Goal: Transaction & Acquisition: Register for event/course

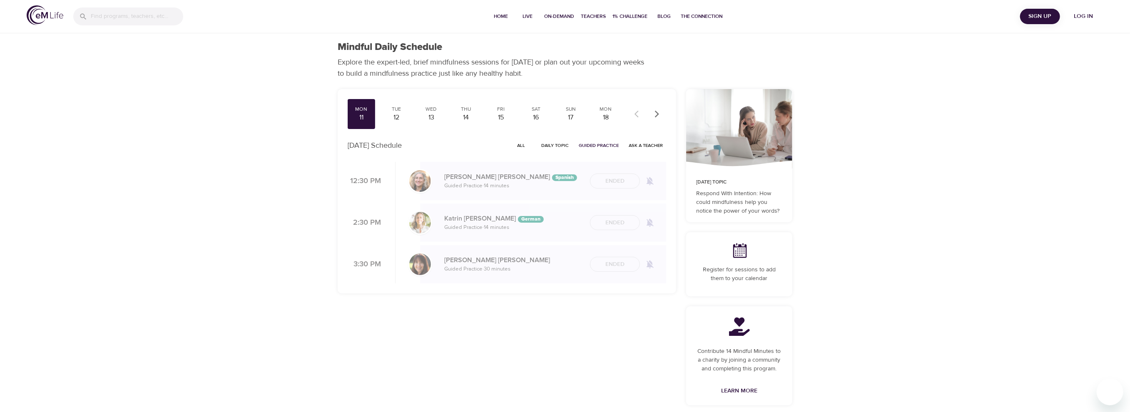
click at [1075, 16] on span "Log in" at bounding box center [1083, 16] width 33 height 10
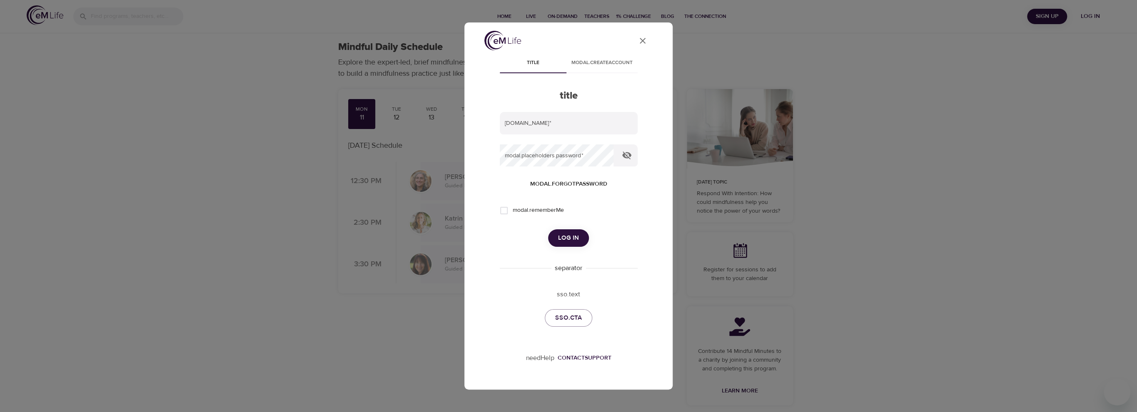
type input "[PERSON_NAME][EMAIL_ADDRESS][DOMAIN_NAME]"
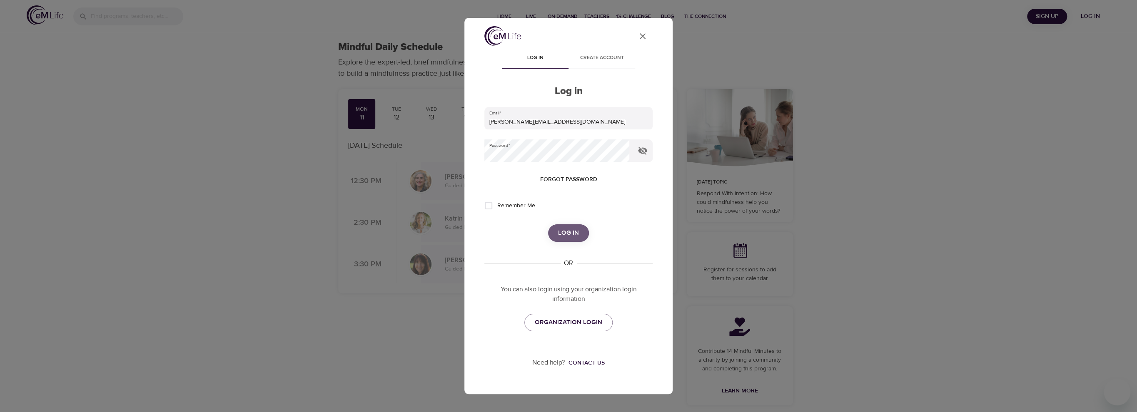
click at [566, 235] on span "Log in" at bounding box center [568, 233] width 21 height 11
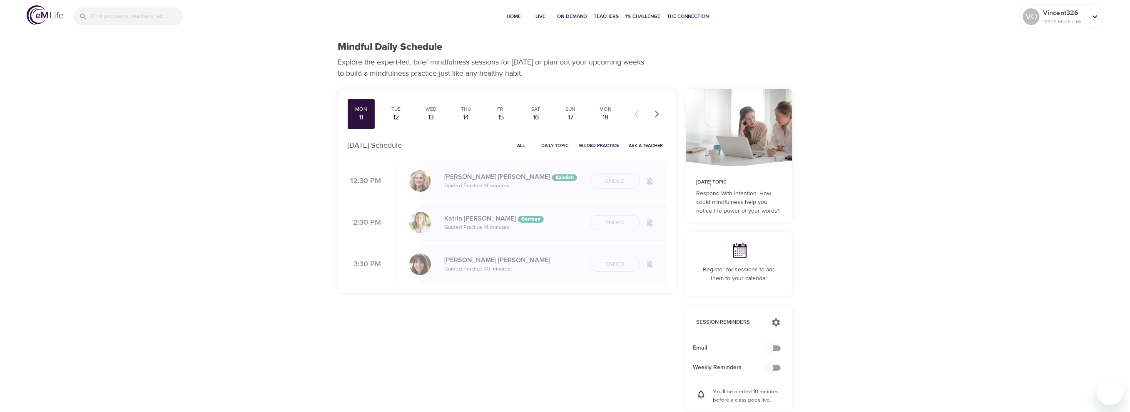
checkbox input "true"
click at [531, 15] on span "Live" at bounding box center [540, 16] width 20 height 9
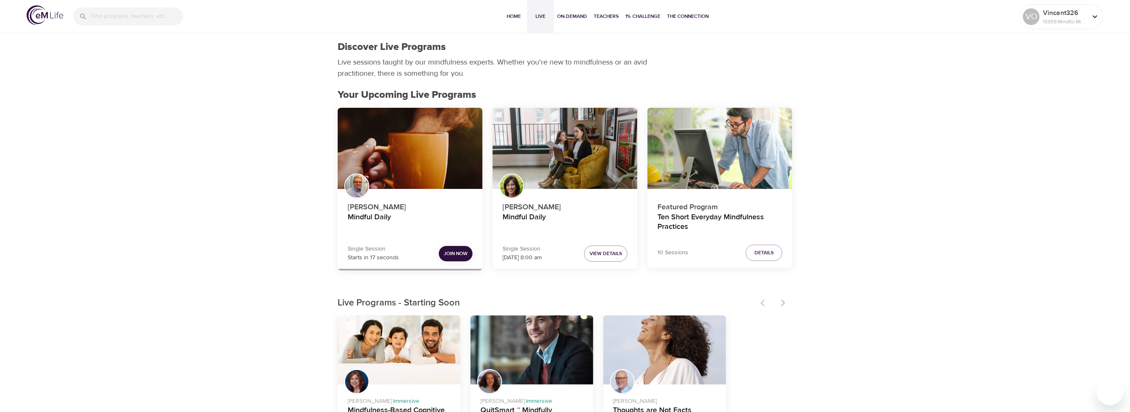
click at [454, 258] on button "Join Now" at bounding box center [456, 253] width 34 height 15
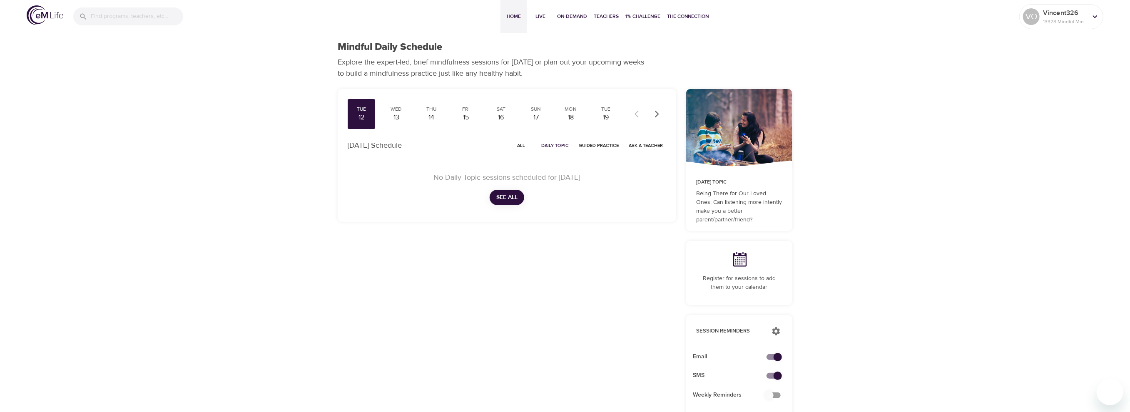
click at [517, 15] on span "Home" at bounding box center [514, 16] width 20 height 9
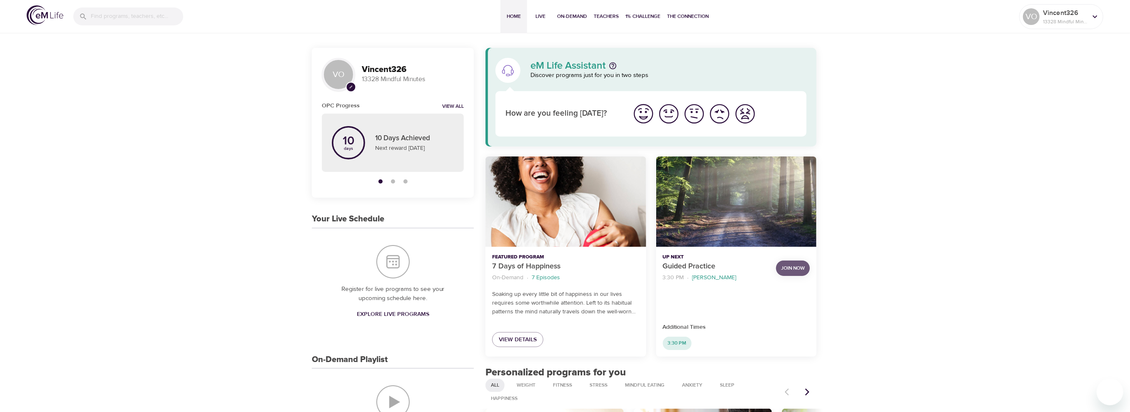
click at [801, 266] on span "Join Now" at bounding box center [793, 268] width 24 height 9
click at [1087, 17] on div "Vincent326 13328 Mindful Minutes" at bounding box center [1064, 16] width 47 height 21
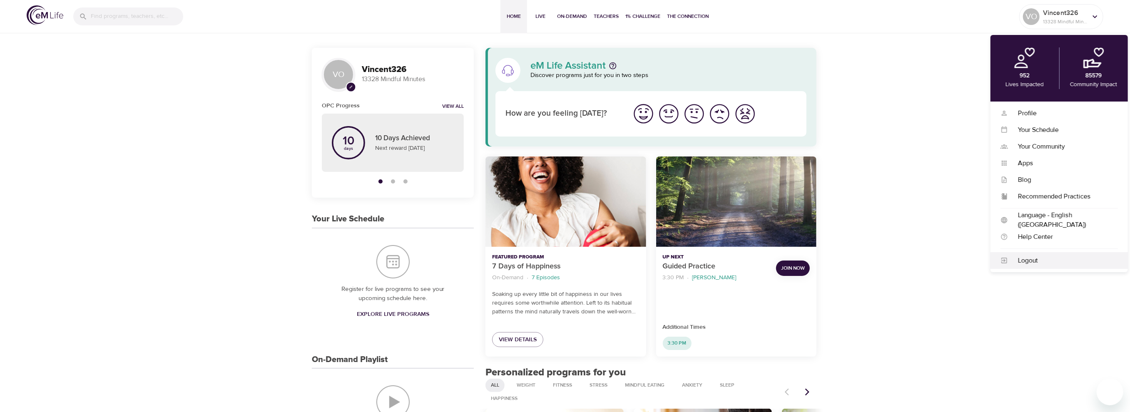
click at [1035, 259] on div "Logout" at bounding box center [1063, 261] width 110 height 10
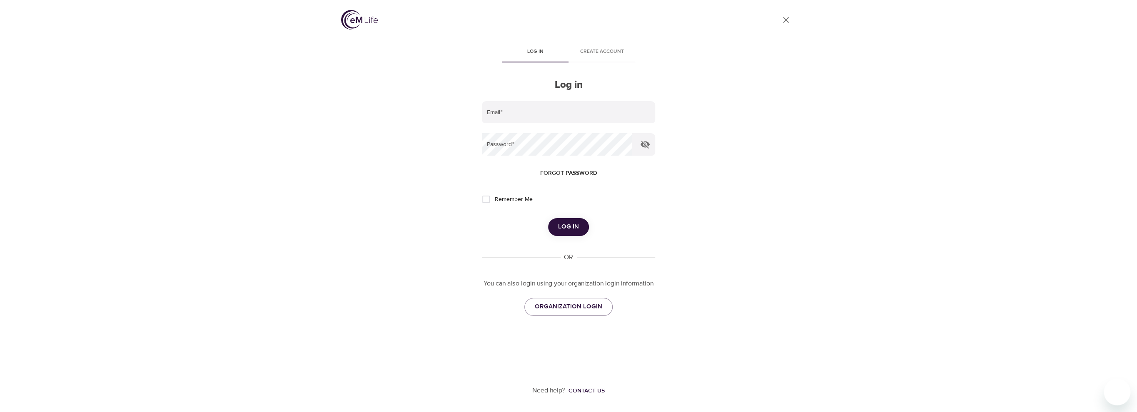
type input "[PERSON_NAME][EMAIL_ADDRESS][DOMAIN_NAME]"
click at [562, 229] on span "Log in" at bounding box center [568, 226] width 21 height 11
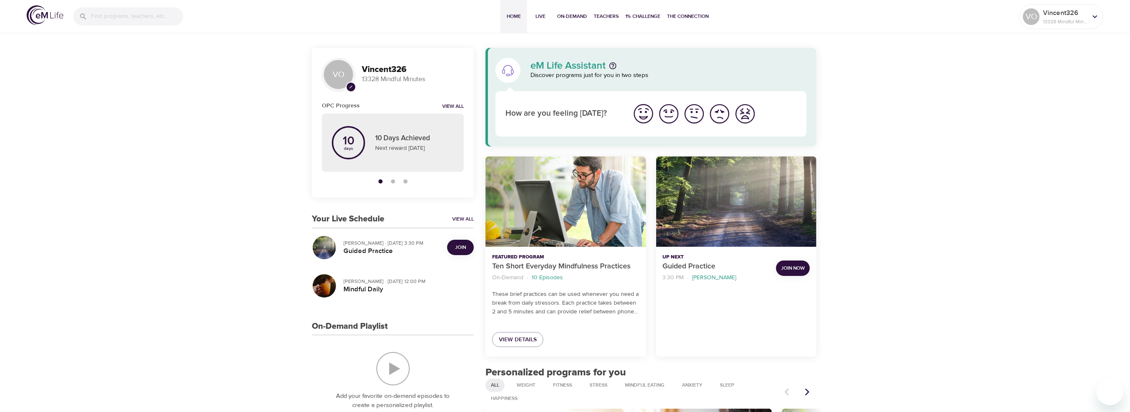
click at [455, 247] on span "Join" at bounding box center [460, 247] width 11 height 9
